Goal: Information Seeking & Learning: Compare options

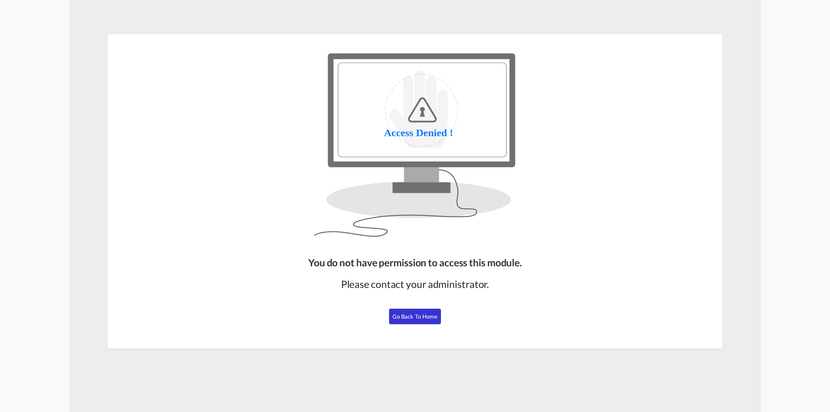
drag, startPoint x: 408, startPoint y: 314, endPoint x: 405, endPoint y: 318, distance: 4.7
click at [409, 316] on span "Go Back to Home" at bounding box center [415, 316] width 45 height 7
